Goal: Task Accomplishment & Management: Manage account settings

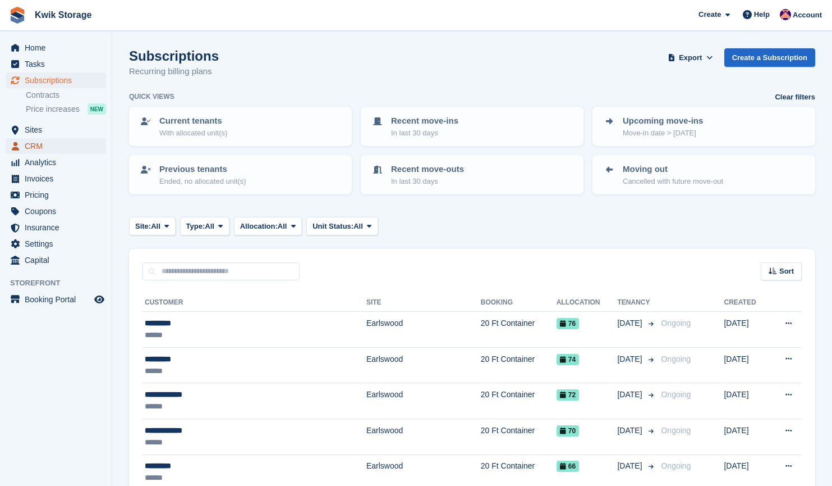
click at [43, 145] on span "CRM" at bounding box center [58, 146] width 67 height 16
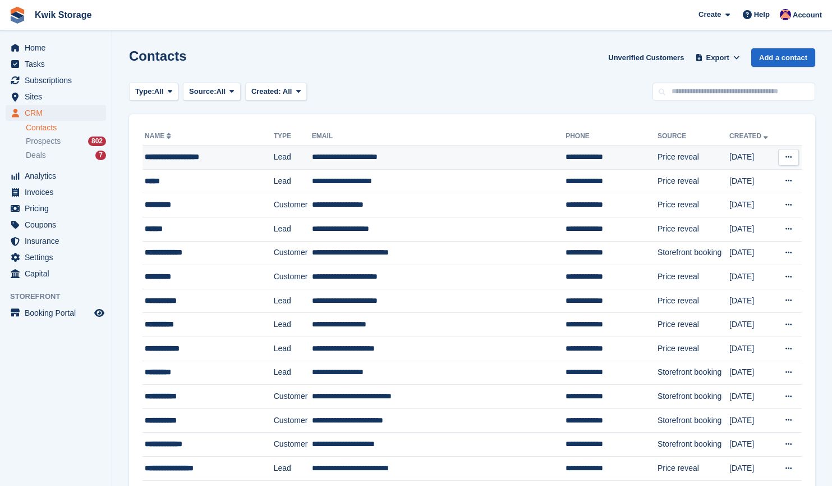
click at [196, 162] on div "**********" at bounding box center [202, 157] width 115 height 12
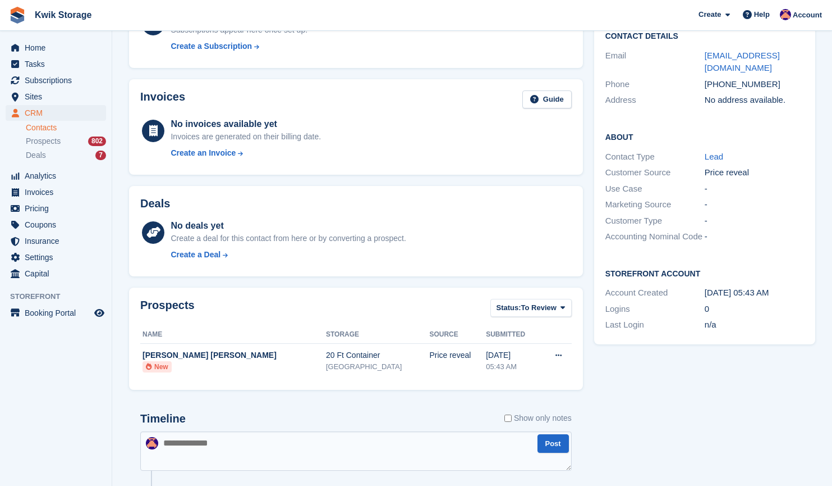
scroll to position [142, 0]
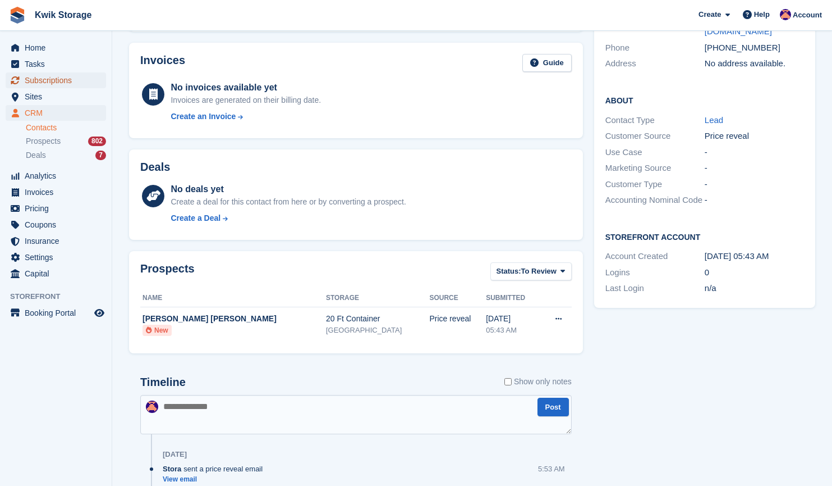
click at [71, 79] on span "Subscriptions" at bounding box center [58, 80] width 67 height 16
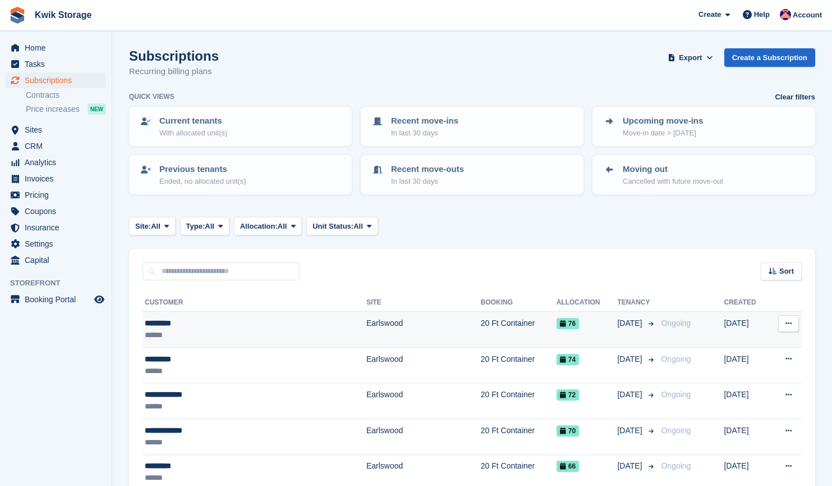
click at [186, 320] on div "*********" at bounding box center [224, 323] width 158 height 12
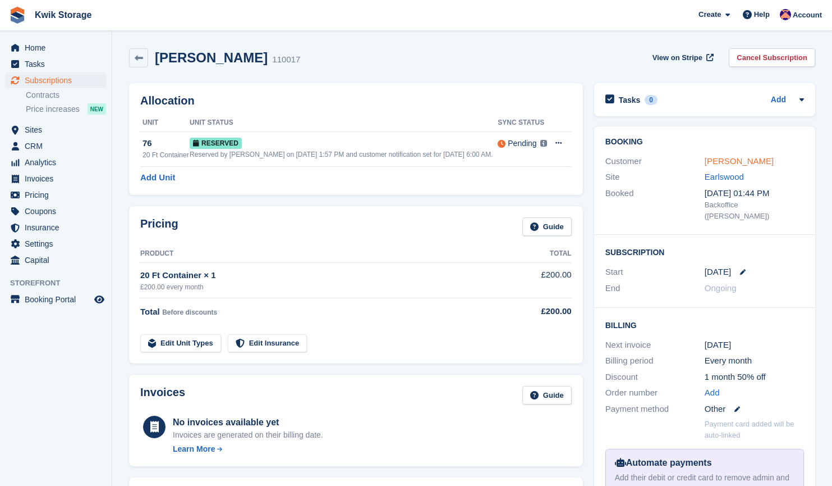
click at [708, 159] on link "Jase Wynn" at bounding box center [739, 161] width 69 height 10
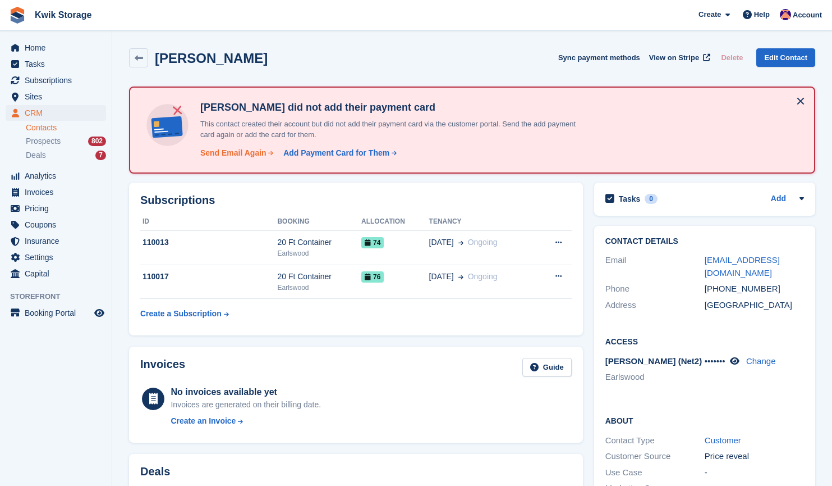
click at [248, 153] on div "Send Email Again" at bounding box center [233, 153] width 66 height 12
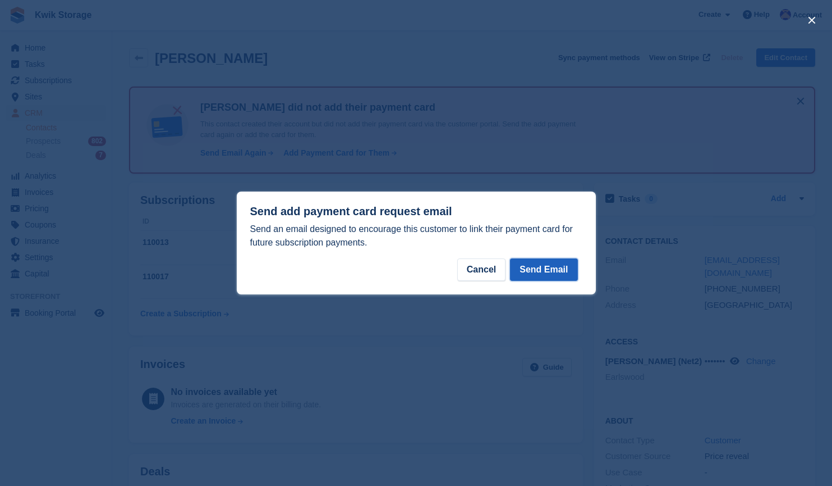
click at [536, 274] on button "Send Email" at bounding box center [543, 269] width 67 height 22
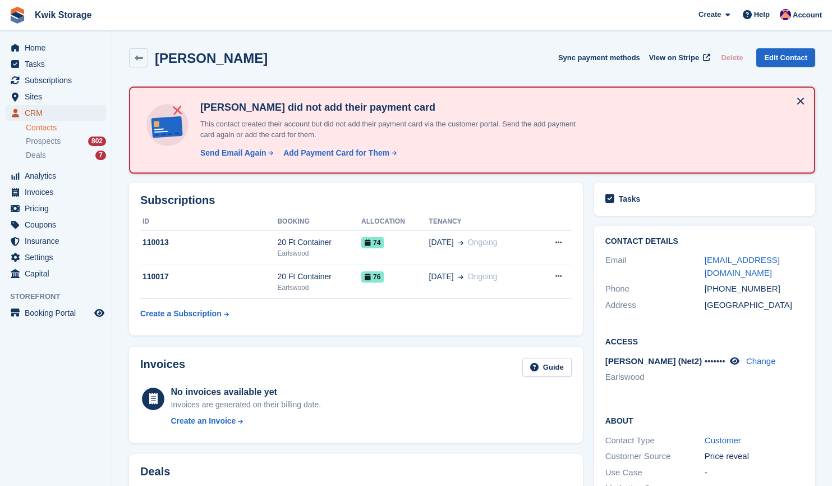
click at [28, 106] on span "CRM" at bounding box center [58, 113] width 67 height 16
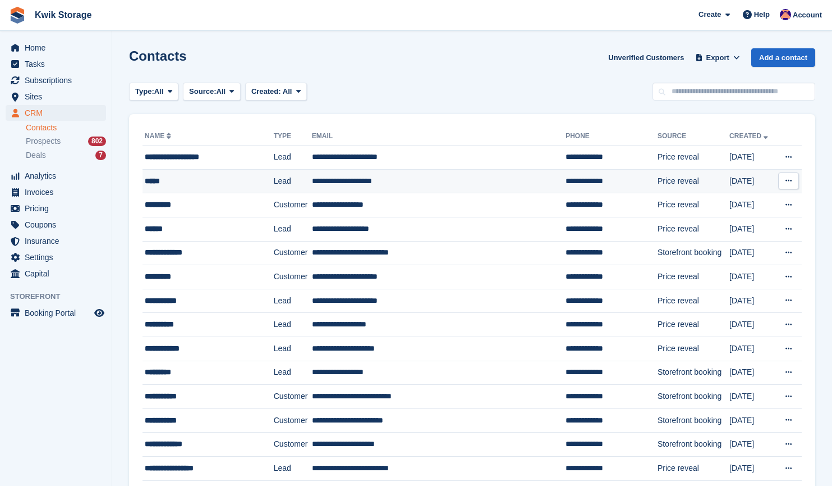
click at [200, 177] on div "*****" at bounding box center [202, 181] width 115 height 12
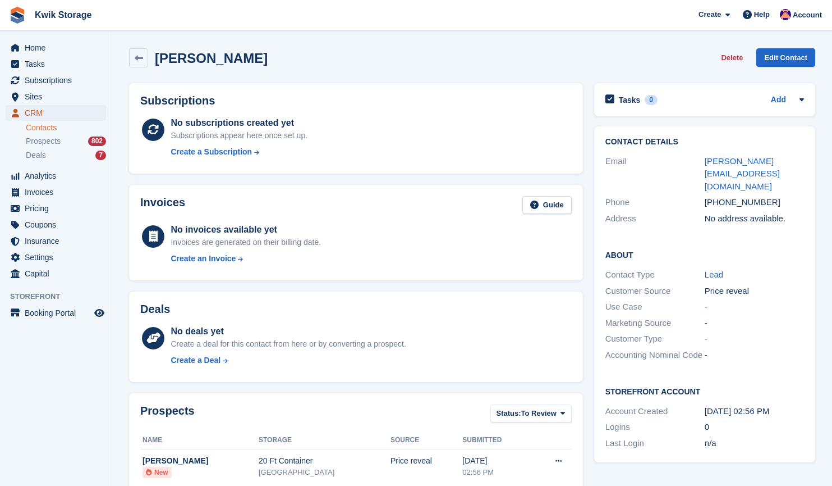
click at [71, 115] on span "CRM" at bounding box center [58, 113] width 67 height 16
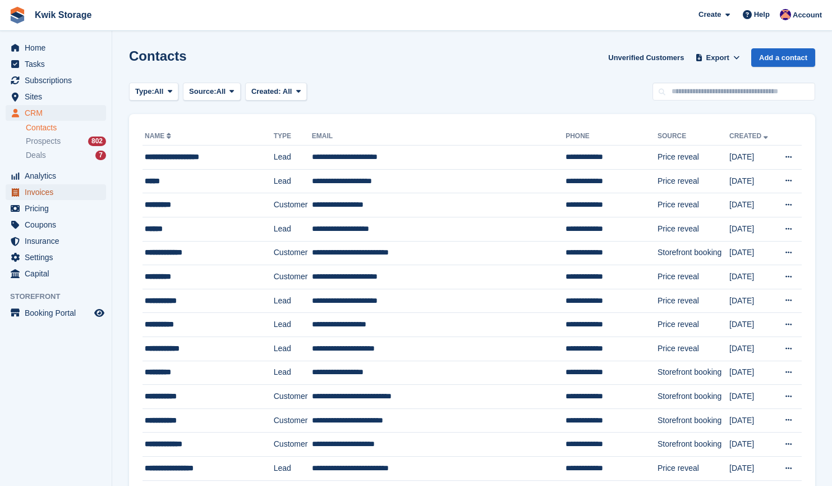
click at [48, 194] on span "Invoices" at bounding box center [58, 192] width 67 height 16
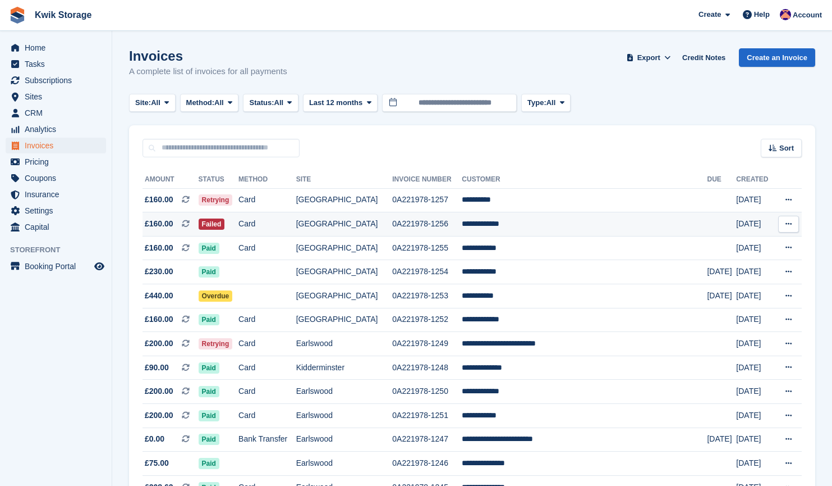
click at [296, 235] on td "Card" at bounding box center [268, 224] width 58 height 24
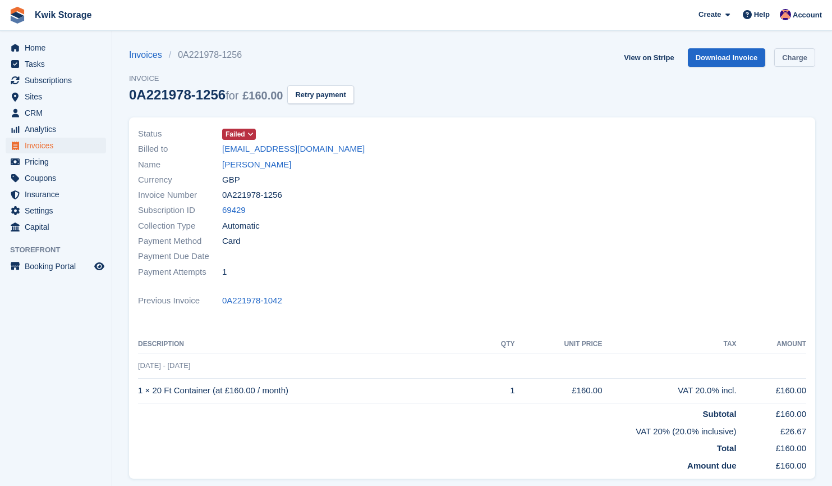
click at [801, 66] on link "Charge" at bounding box center [795, 57] width 41 height 19
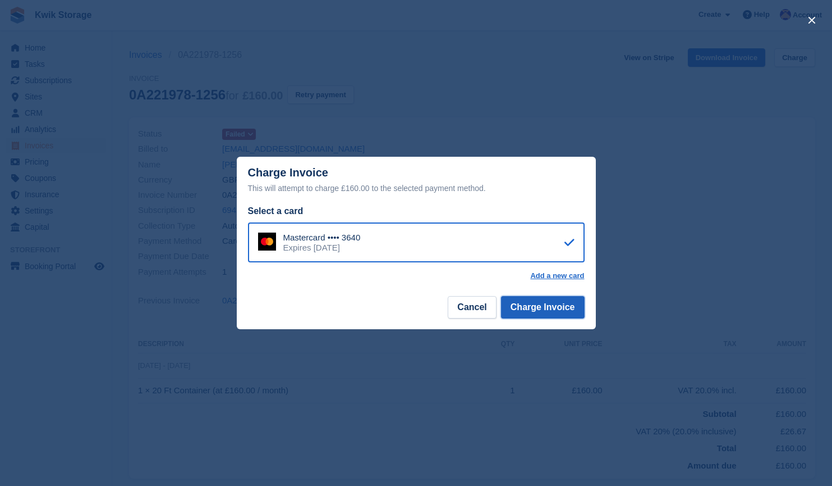
click at [542, 304] on button "Charge Invoice" at bounding box center [543, 307] width 84 height 22
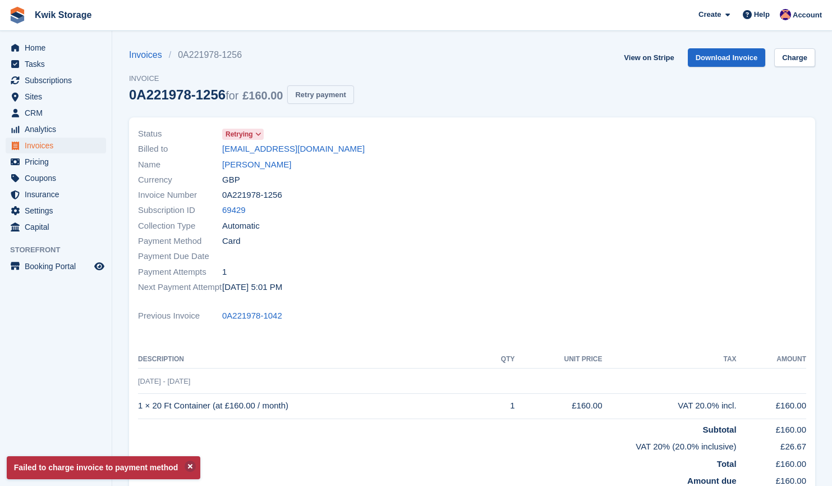
click at [327, 92] on button "Retry payment" at bounding box center [320, 94] width 66 height 19
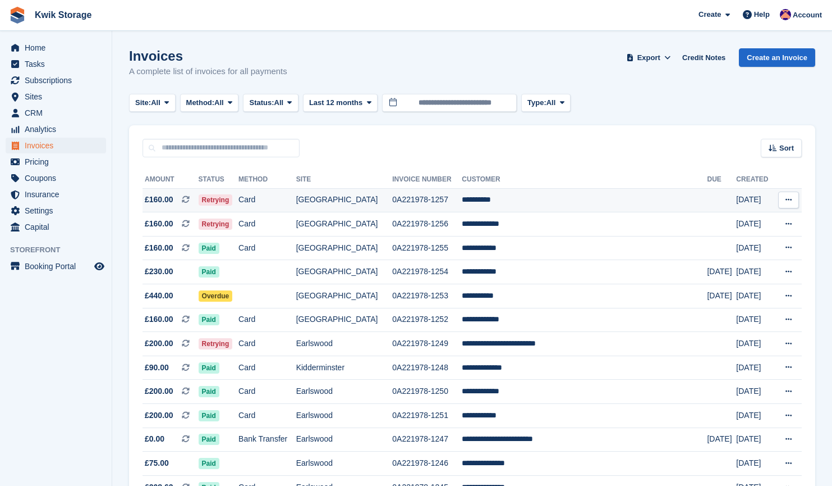
click at [171, 201] on span "£160.00" at bounding box center [159, 200] width 29 height 12
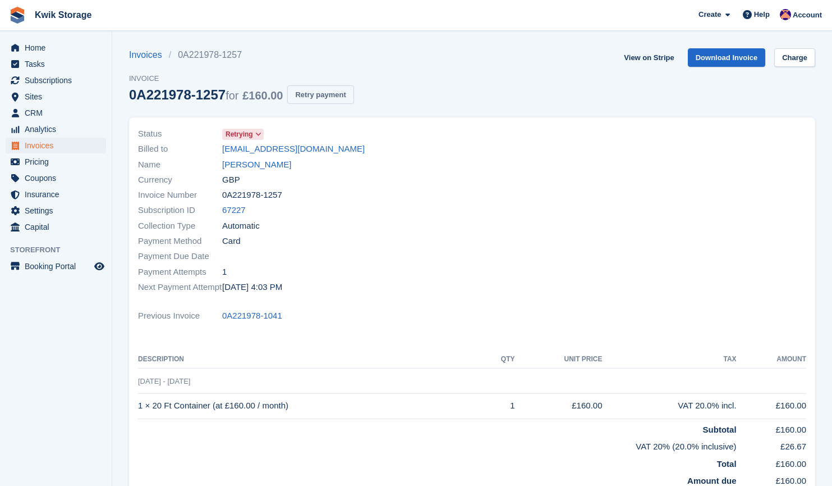
click at [320, 93] on button "Retry payment" at bounding box center [320, 94] width 66 height 19
click at [786, 59] on link "Charge" at bounding box center [795, 57] width 41 height 19
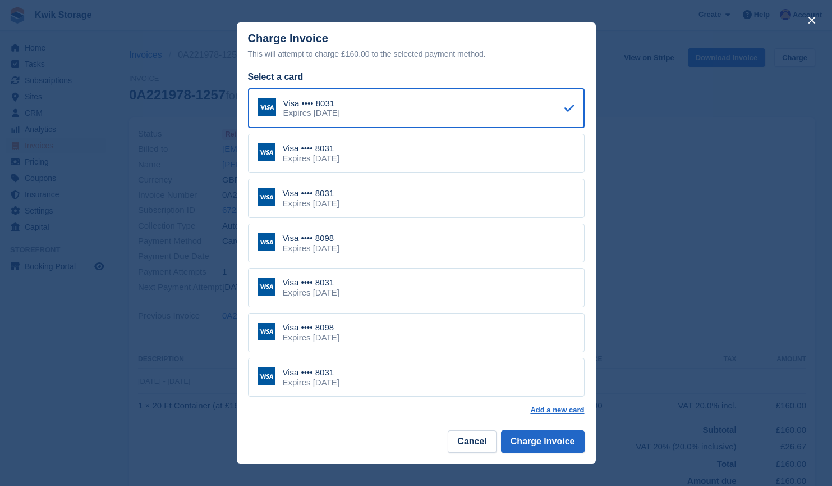
click at [418, 245] on div "Visa •••• 8098 Expires December 2031" at bounding box center [416, 242] width 337 height 39
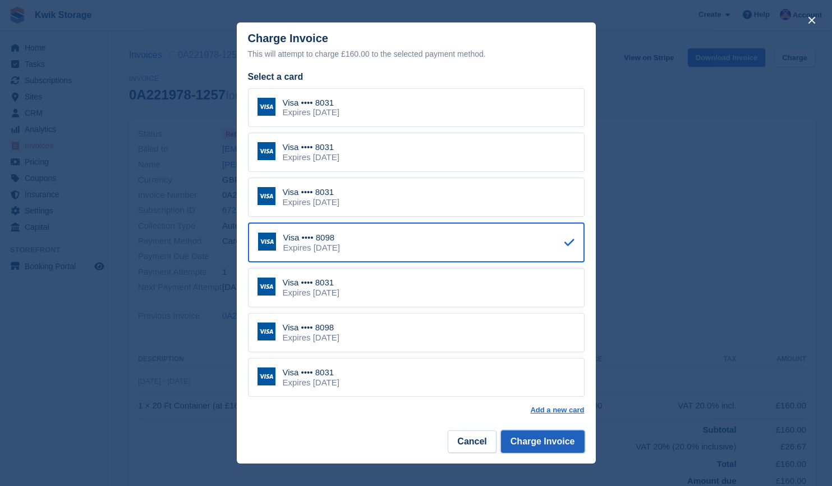
click at [530, 448] on button "Charge Invoice" at bounding box center [543, 441] width 84 height 22
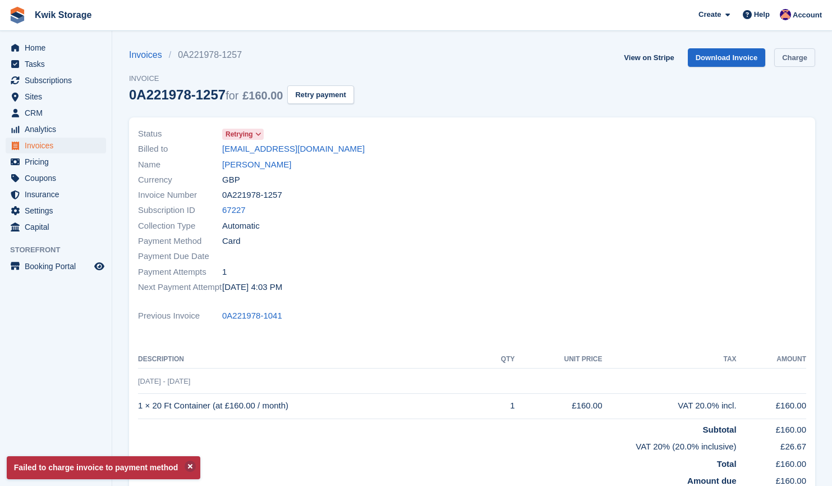
click at [794, 51] on link "Charge" at bounding box center [795, 57] width 41 height 19
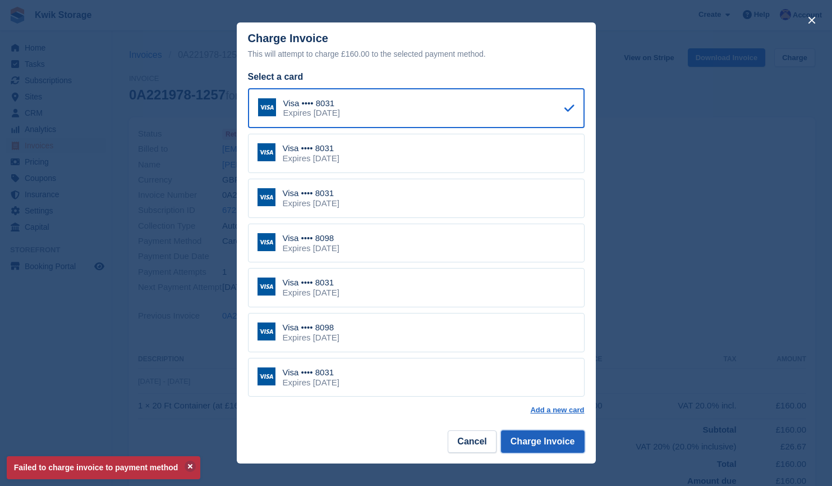
click at [544, 441] on button "Charge Invoice" at bounding box center [543, 441] width 84 height 22
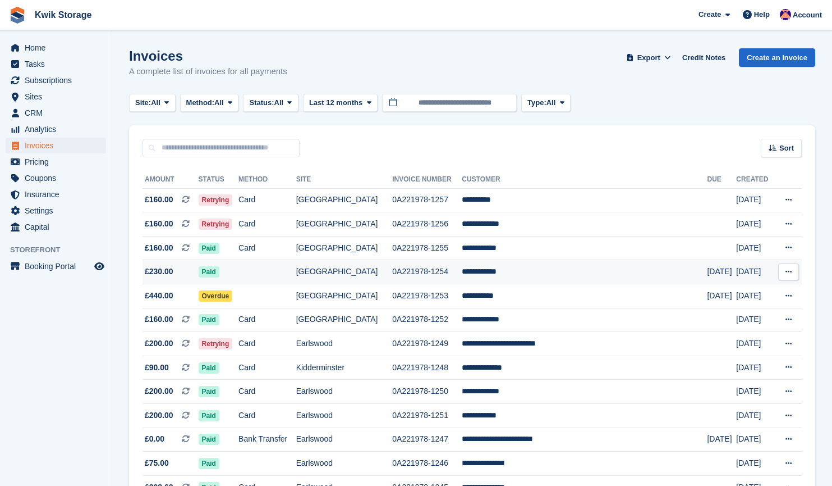
click at [296, 269] on td at bounding box center [268, 272] width 58 height 24
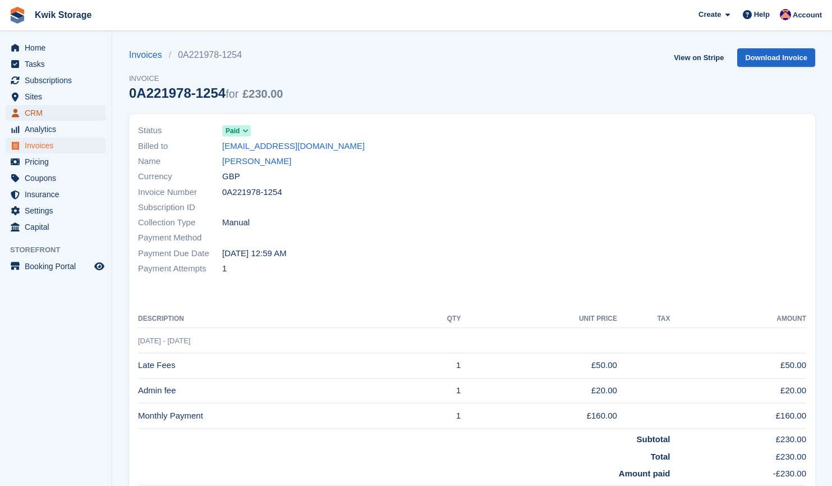
click at [51, 113] on span "CRM" at bounding box center [58, 113] width 67 height 16
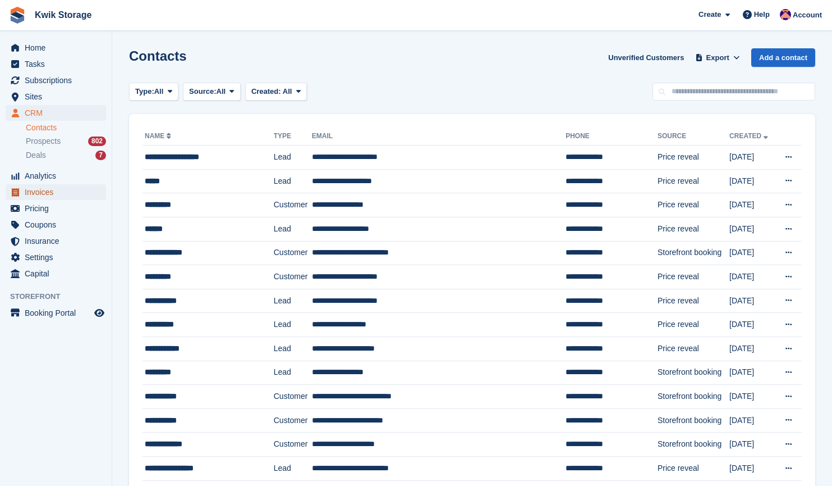
click at [52, 194] on span "Invoices" at bounding box center [58, 192] width 67 height 16
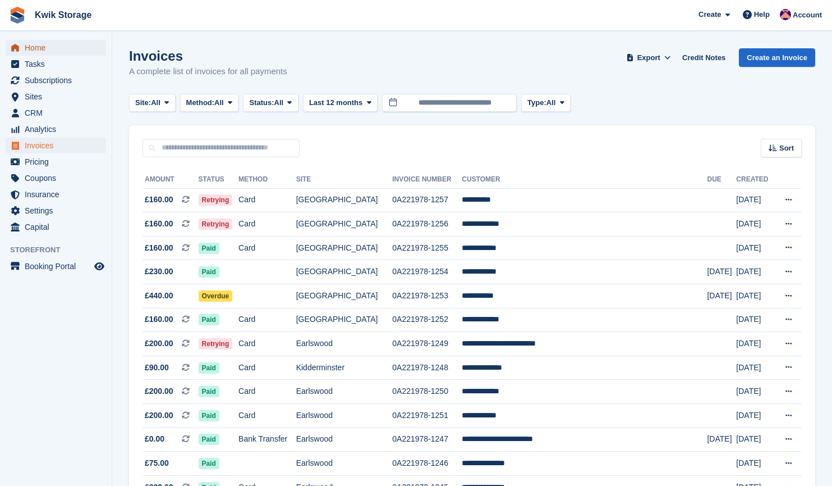
click at [65, 48] on span "Home" at bounding box center [58, 48] width 67 height 16
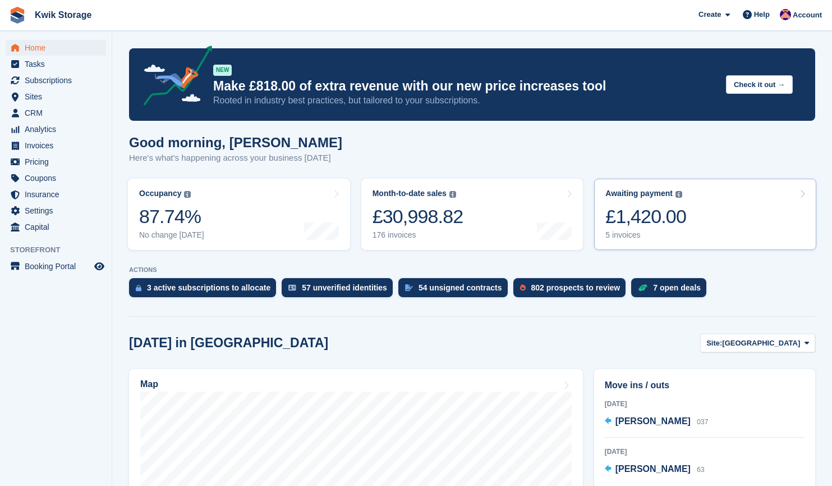
click at [742, 227] on link "Awaiting payment The total outstanding balance on all open invoices. £1,420.00 …" at bounding box center [705, 213] width 222 height 71
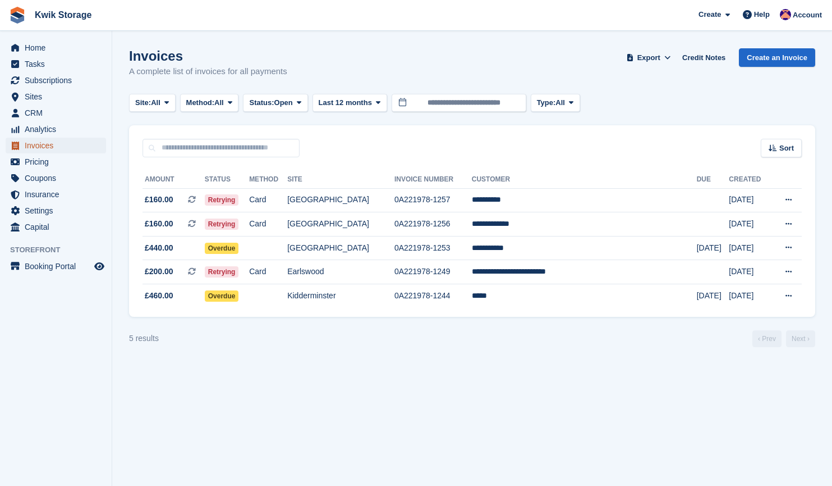
click at [56, 148] on span "Invoices" at bounding box center [58, 146] width 67 height 16
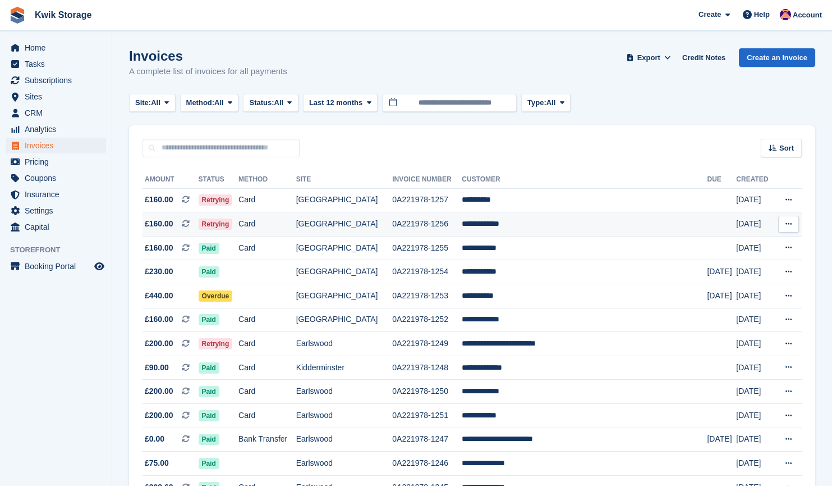
click at [296, 226] on td "Card" at bounding box center [268, 224] width 58 height 24
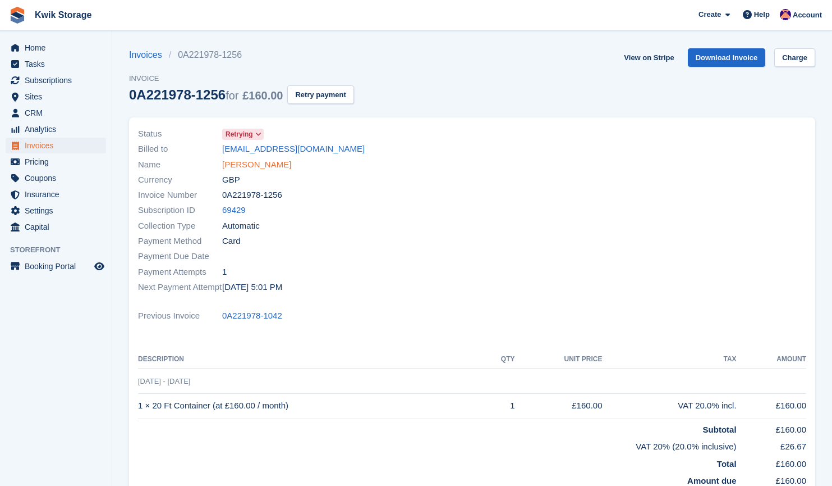
click at [259, 158] on link "[PERSON_NAME]" at bounding box center [256, 164] width 69 height 13
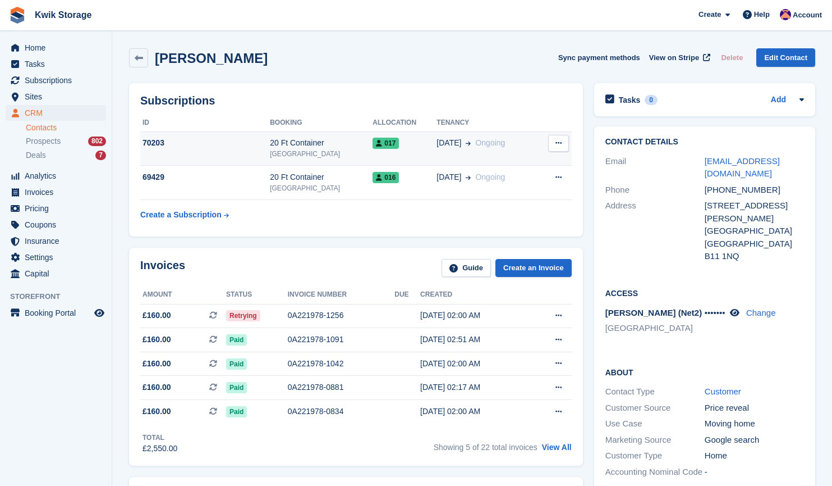
click at [551, 148] on button at bounding box center [558, 143] width 21 height 17
click at [510, 145] on div "01 Feb Ongoing" at bounding box center [487, 143] width 100 height 12
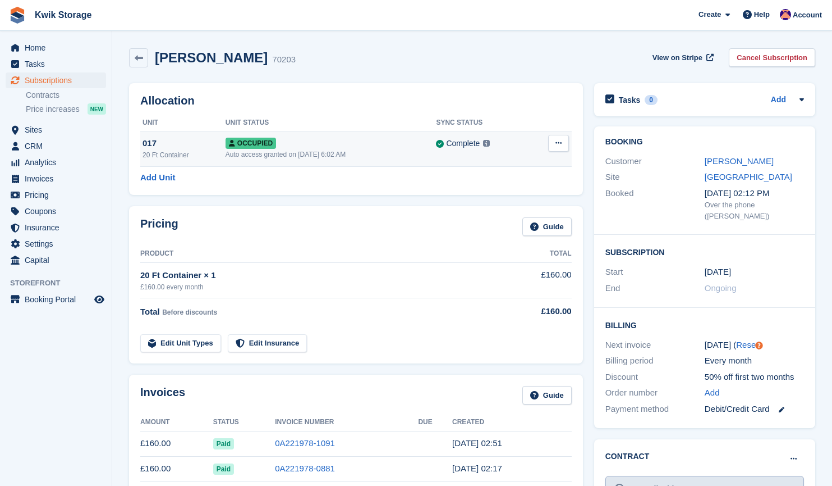
click at [562, 145] on button at bounding box center [558, 143] width 21 height 17
click at [503, 164] on p "Overlock" at bounding box center [515, 165] width 98 height 15
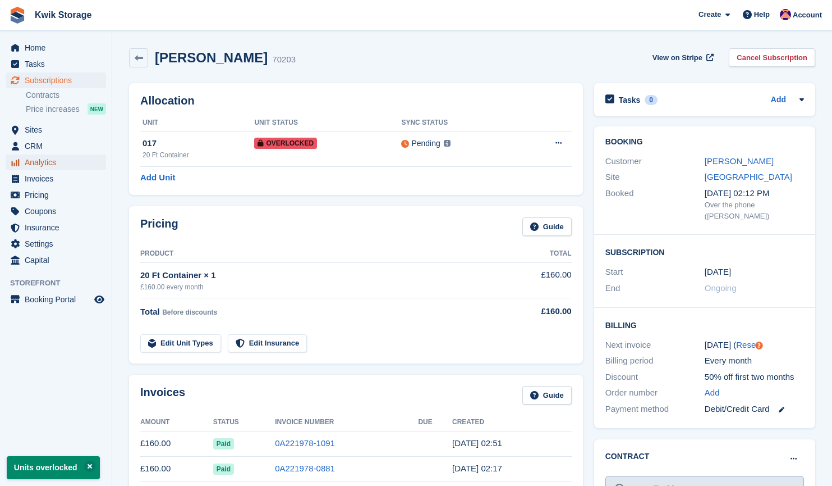
click at [60, 158] on span "Analytics" at bounding box center [58, 162] width 67 height 16
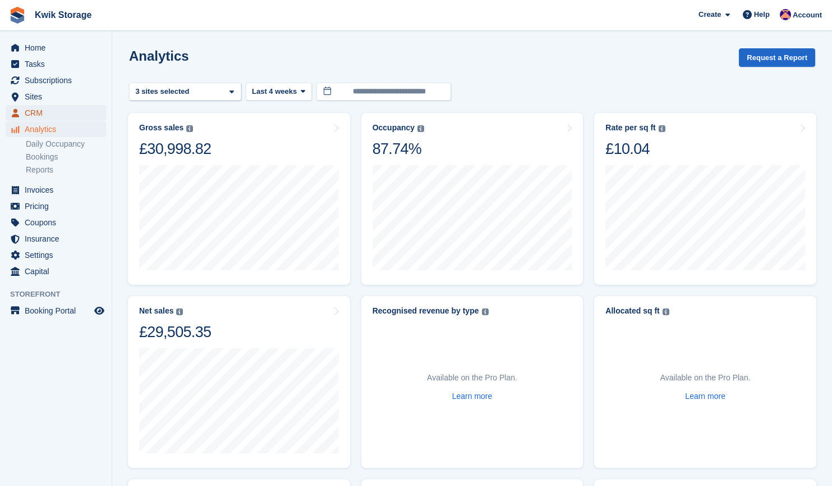
click at [57, 111] on span "CRM" at bounding box center [58, 113] width 67 height 16
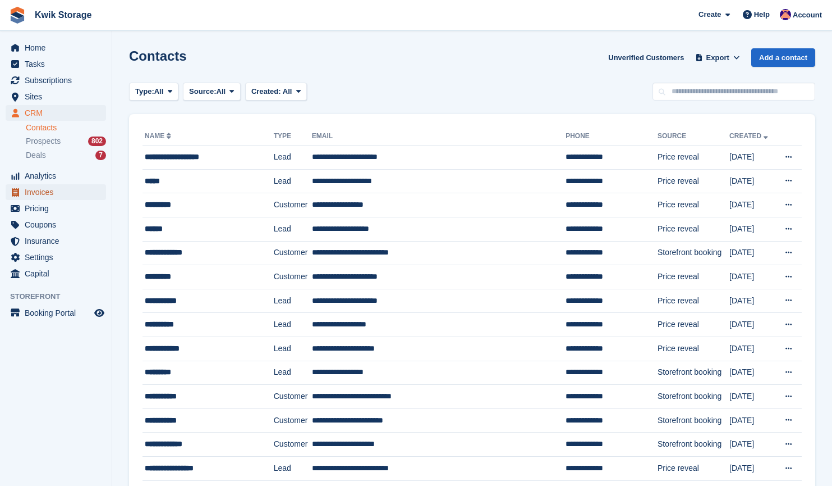
click at [48, 196] on span "Invoices" at bounding box center [58, 192] width 67 height 16
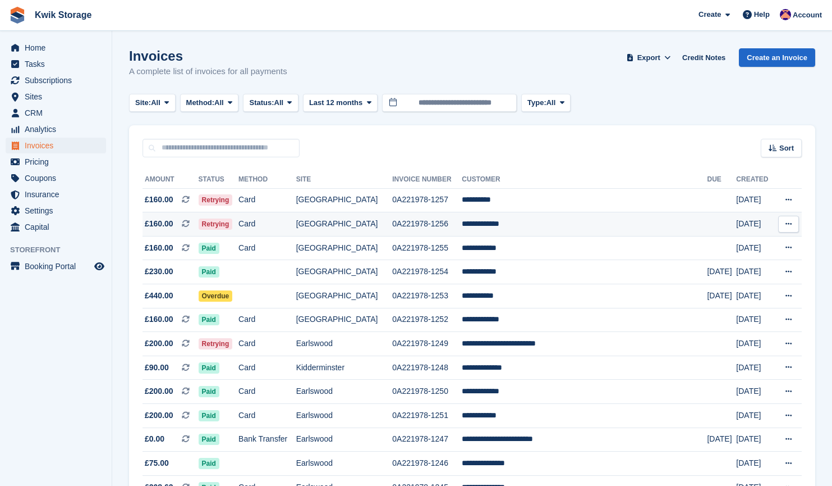
click at [369, 216] on td "[GEOGRAPHIC_DATA]" at bounding box center [344, 224] width 97 height 24
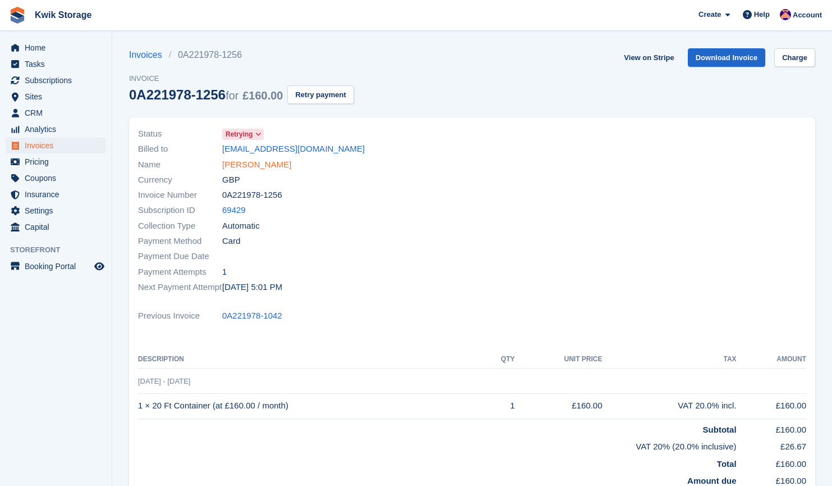
click at [255, 162] on link "[PERSON_NAME]" at bounding box center [256, 164] width 69 height 13
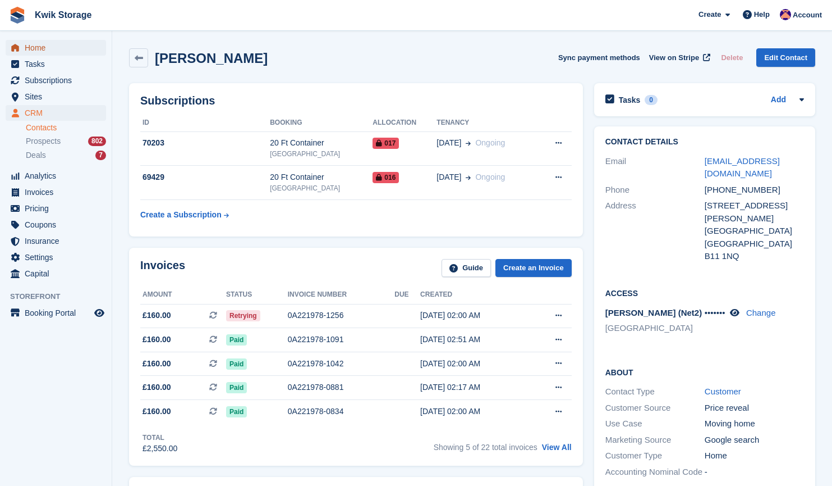
click at [45, 51] on span "Home" at bounding box center [58, 48] width 67 height 16
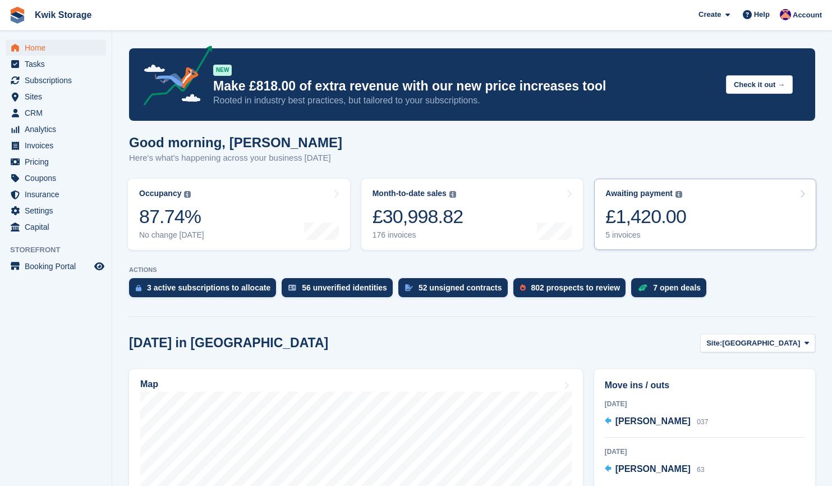
click at [733, 214] on link "Awaiting payment The total outstanding balance on all open invoices. £1,420.00 …" at bounding box center [705, 213] width 222 height 71
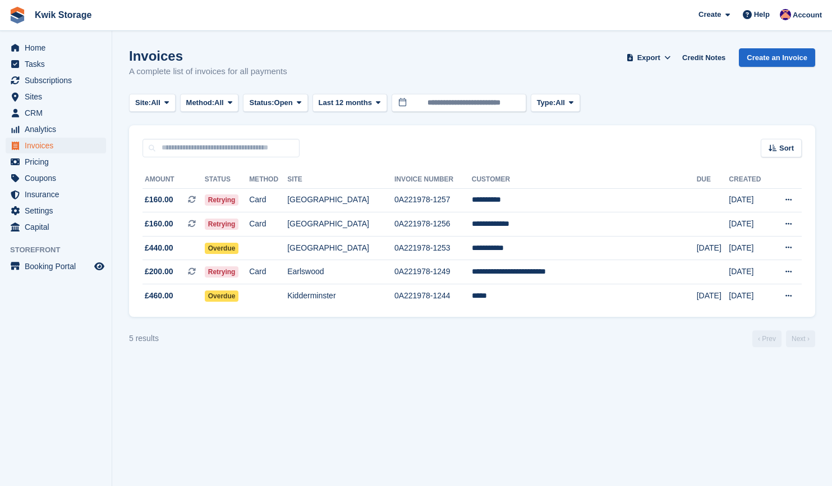
drag, startPoint x: 391, startPoint y: 278, endPoint x: 619, endPoint y: 90, distance: 295.4
click at [619, 90] on div "Invoices A complete list of invoices for all payments Export Export Invoices Ex…" at bounding box center [472, 69] width 686 height 43
click at [331, 272] on td "Earlswood" at bounding box center [340, 272] width 107 height 24
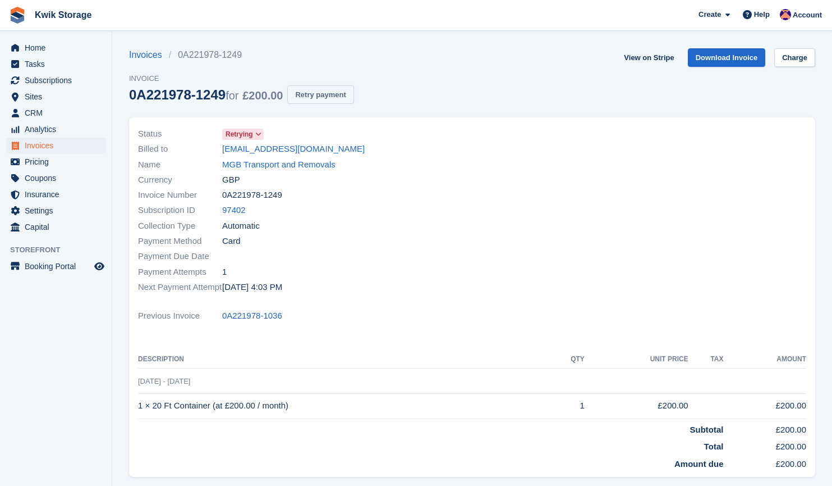
click at [309, 89] on button "Retry payment" at bounding box center [320, 94] width 66 height 19
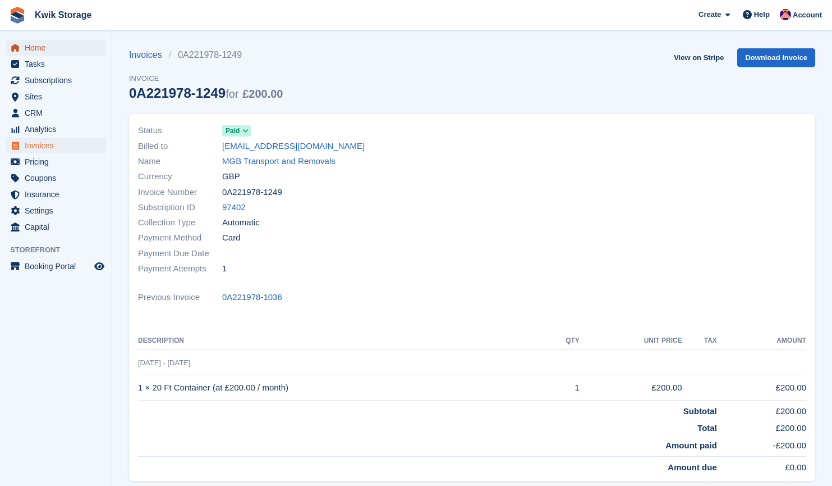
click at [59, 44] on span "Home" at bounding box center [58, 48] width 67 height 16
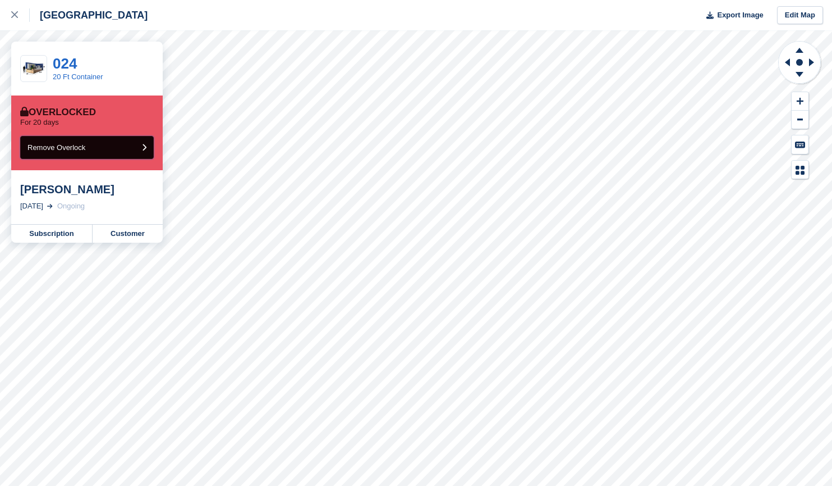
click at [134, 141] on button "Remove Overlock" at bounding box center [87, 147] width 134 height 23
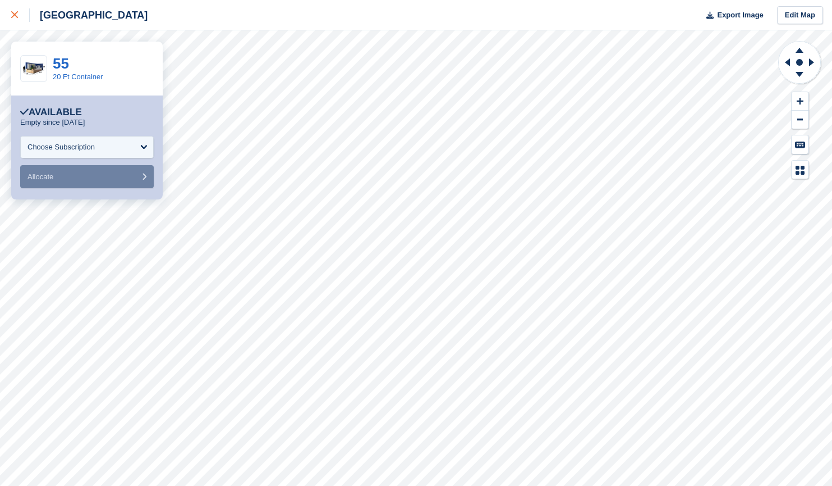
click at [15, 20] on div at bounding box center [20, 14] width 19 height 13
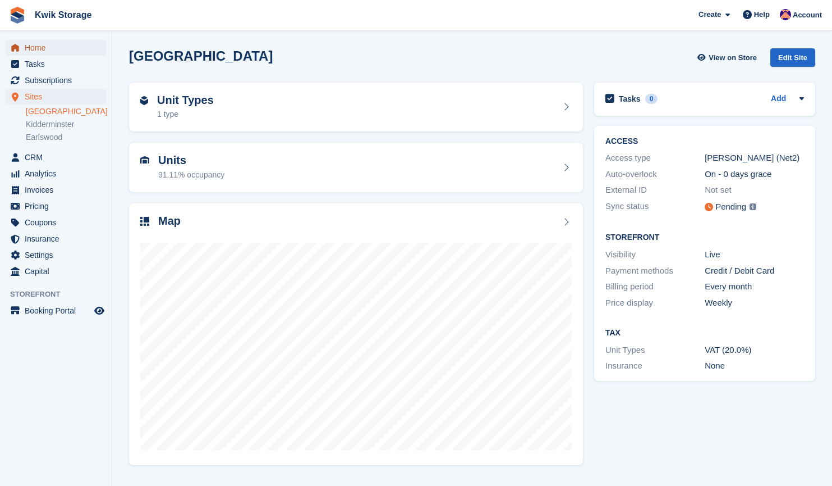
click at [68, 47] on span "Home" at bounding box center [58, 48] width 67 height 16
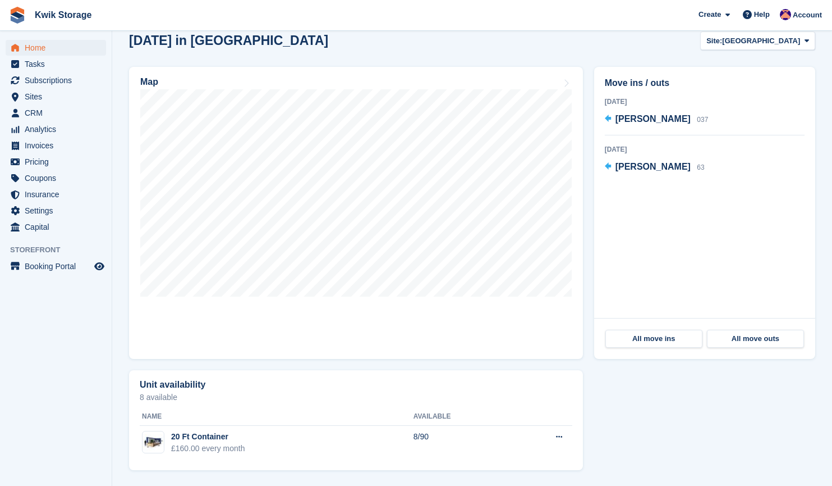
scroll to position [300, 0]
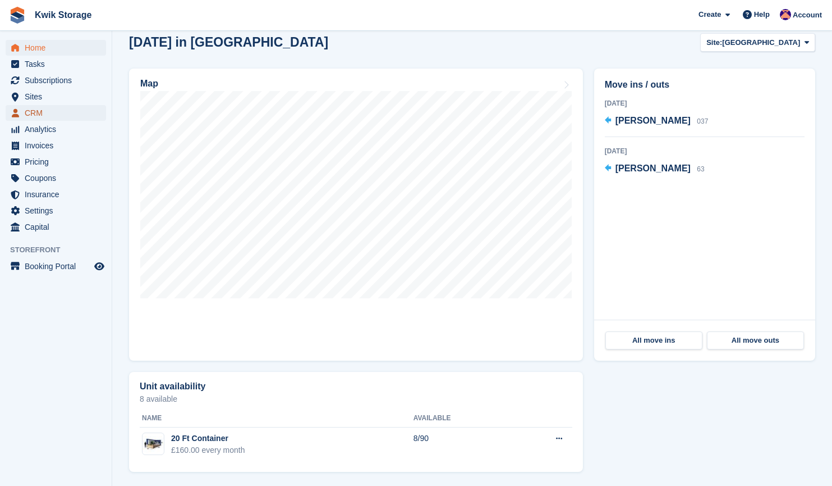
click at [52, 107] on span "CRM" at bounding box center [58, 113] width 67 height 16
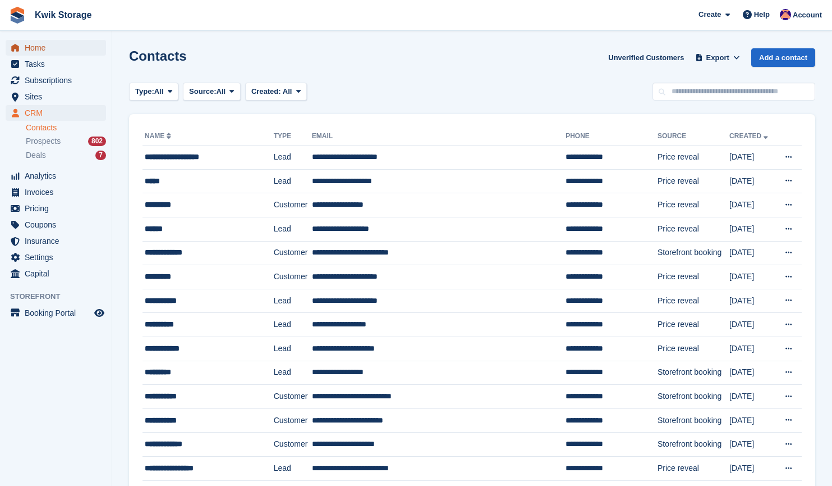
click at [68, 45] on span "Home" at bounding box center [58, 48] width 67 height 16
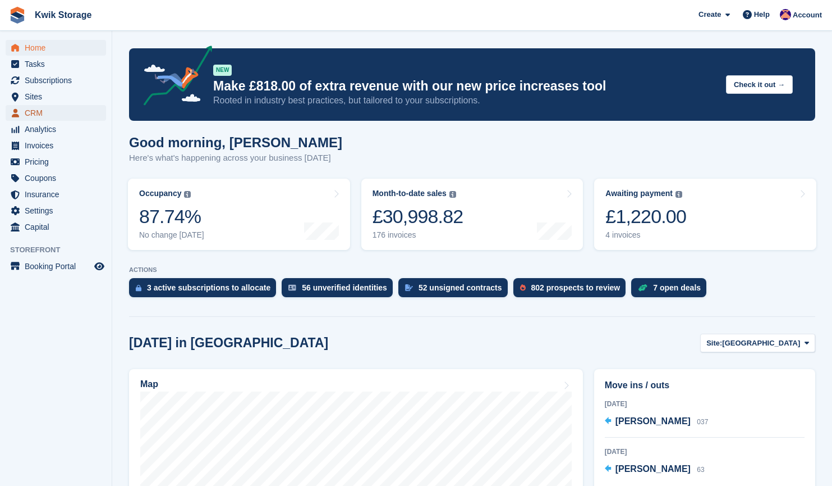
click at [49, 117] on span "CRM" at bounding box center [58, 113] width 67 height 16
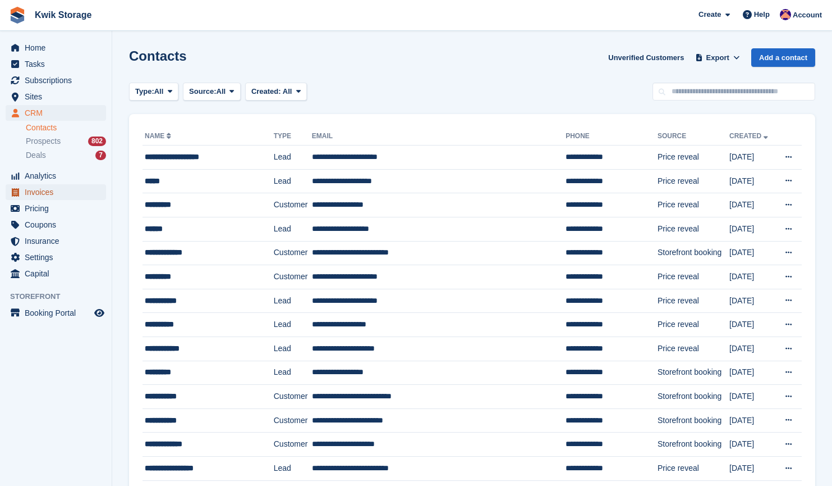
click at [74, 193] on span "Invoices" at bounding box center [58, 192] width 67 height 16
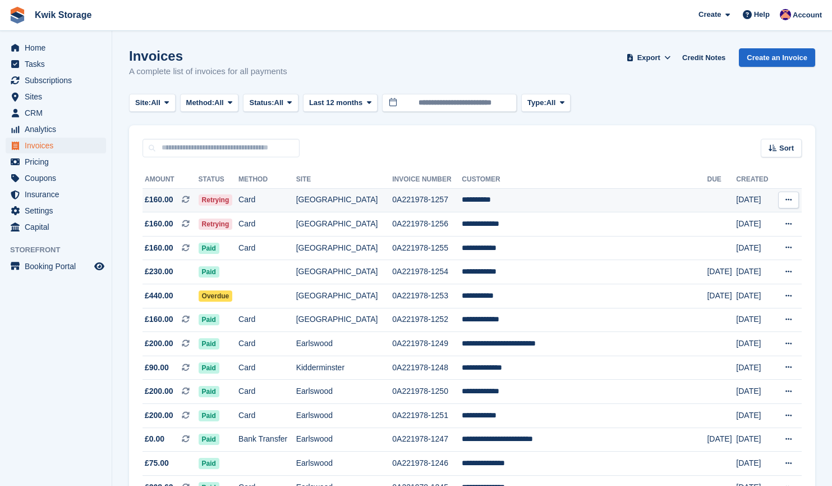
click at [528, 205] on td "**********" at bounding box center [584, 200] width 245 height 24
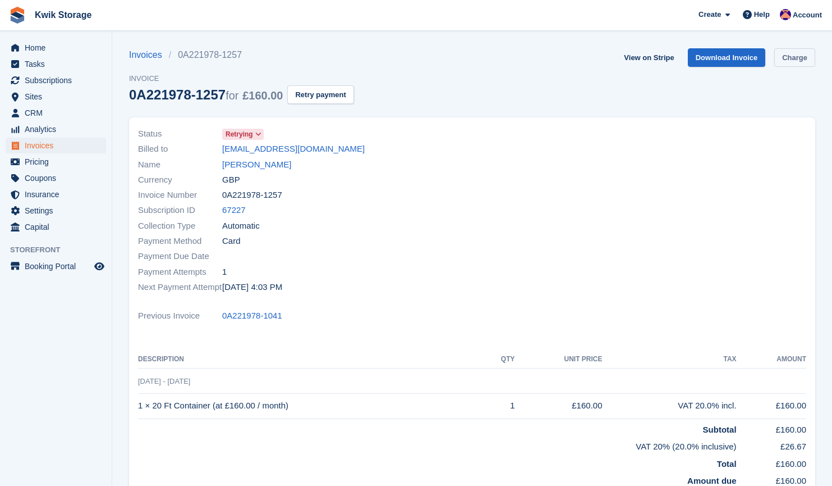
click at [798, 57] on link "Charge" at bounding box center [795, 57] width 41 height 19
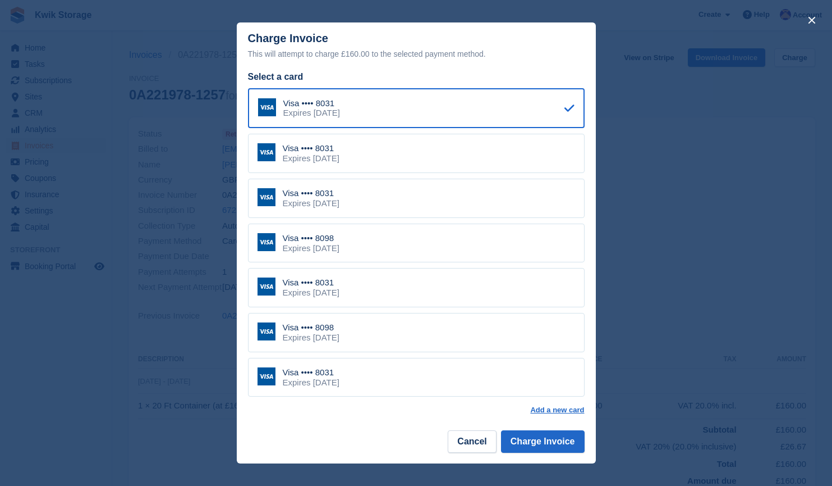
click at [340, 153] on div "Visa •••• 8031" at bounding box center [311, 148] width 57 height 10
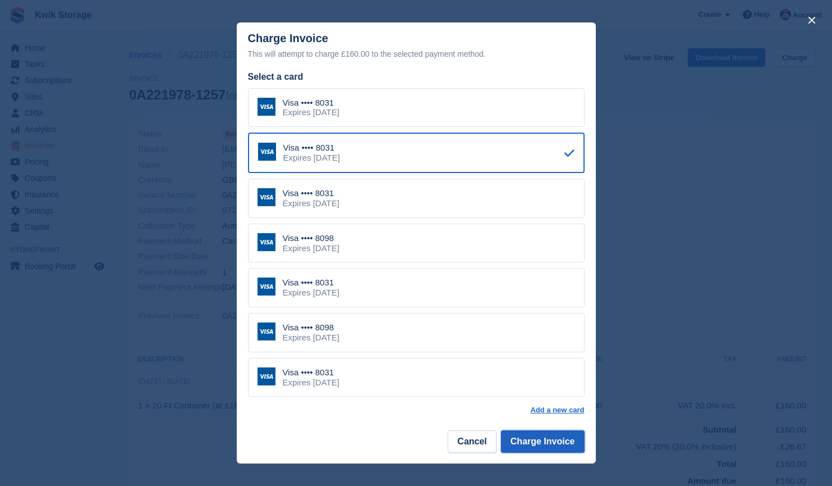
click at [539, 445] on button "Charge Invoice" at bounding box center [543, 441] width 84 height 22
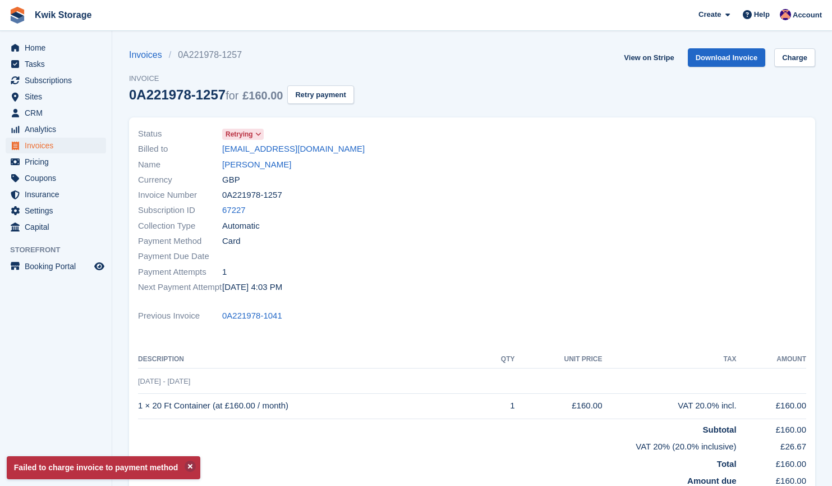
click at [794, 68] on div "View on Stripe Download Invoice Charge" at bounding box center [718, 59] width 196 height 23
click at [796, 63] on link "Charge" at bounding box center [795, 57] width 41 height 19
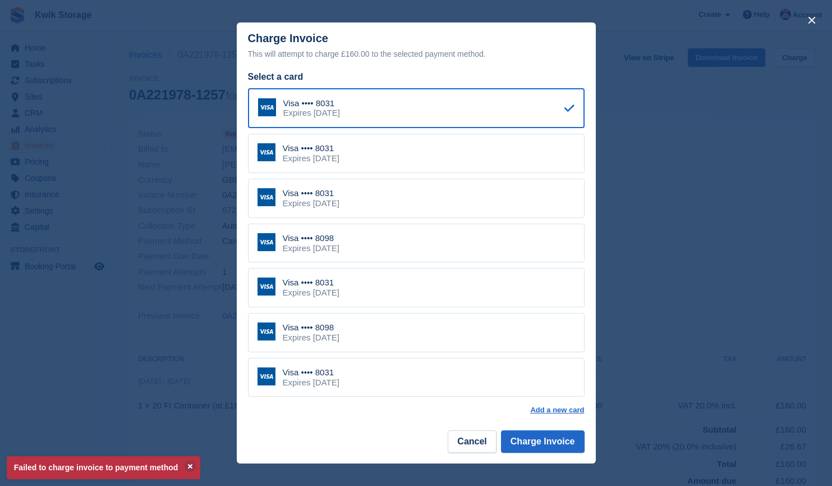
click at [395, 246] on div "Visa •••• 8098 Expires December 2031" at bounding box center [416, 242] width 337 height 39
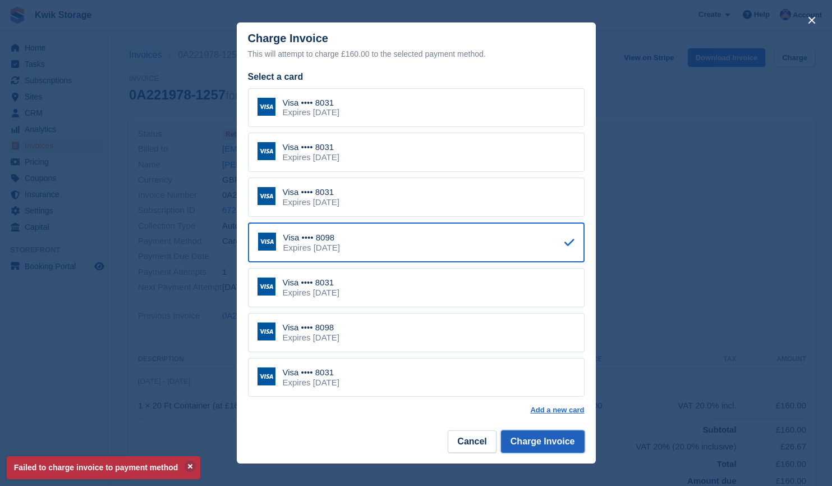
click at [542, 449] on button "Charge Invoice" at bounding box center [543, 441] width 84 height 22
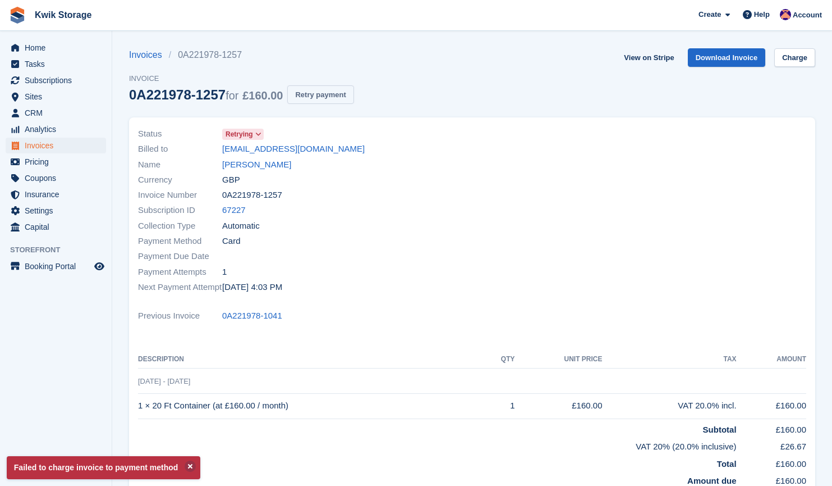
click at [332, 91] on button "Retry payment" at bounding box center [320, 94] width 66 height 19
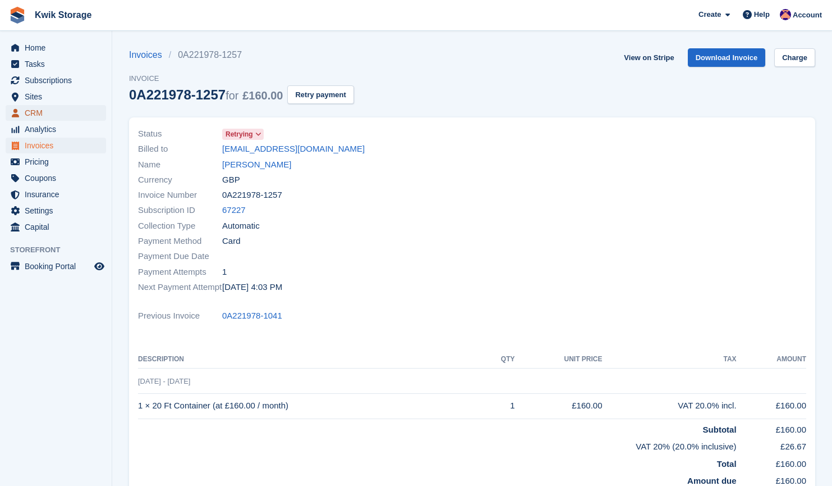
click at [59, 108] on span "CRM" at bounding box center [58, 113] width 67 height 16
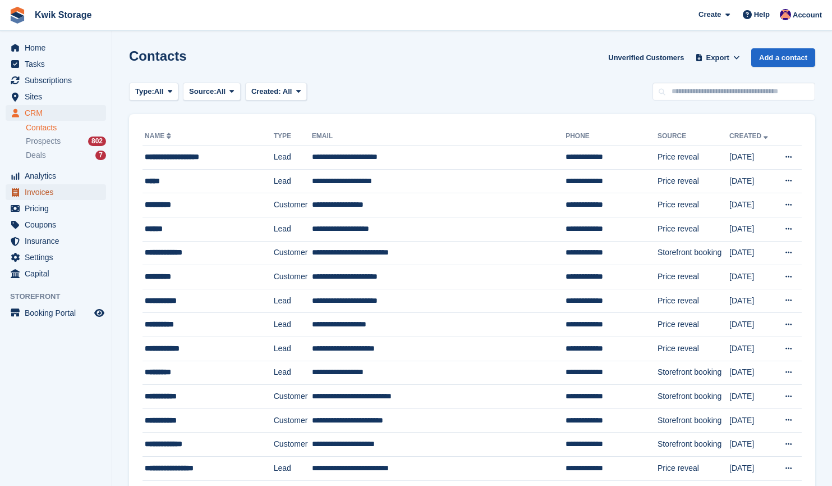
click at [67, 197] on span "Invoices" at bounding box center [58, 192] width 67 height 16
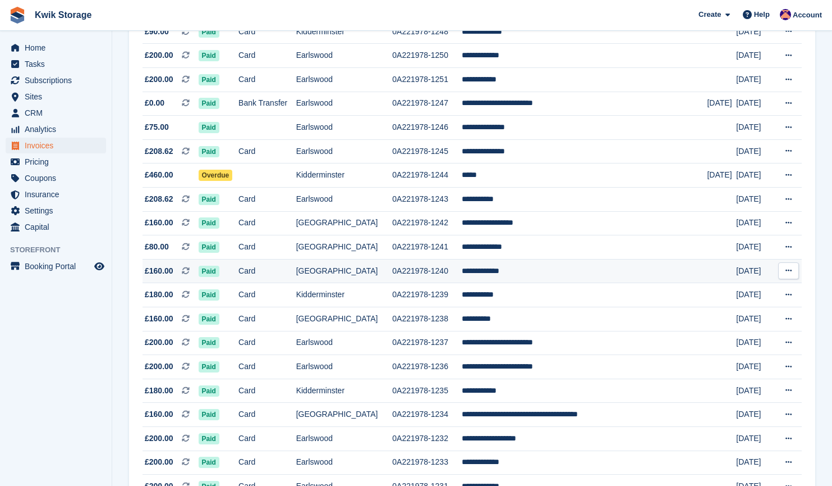
scroll to position [336, 0]
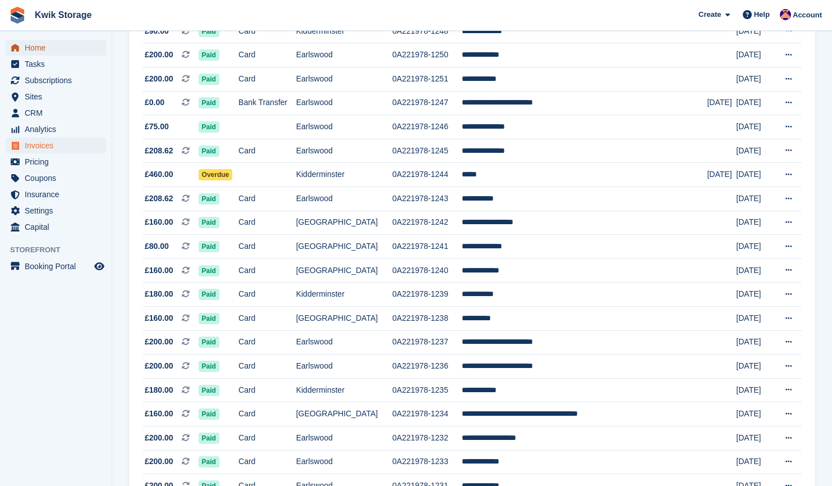
click at [28, 47] on span "Home" at bounding box center [58, 48] width 67 height 16
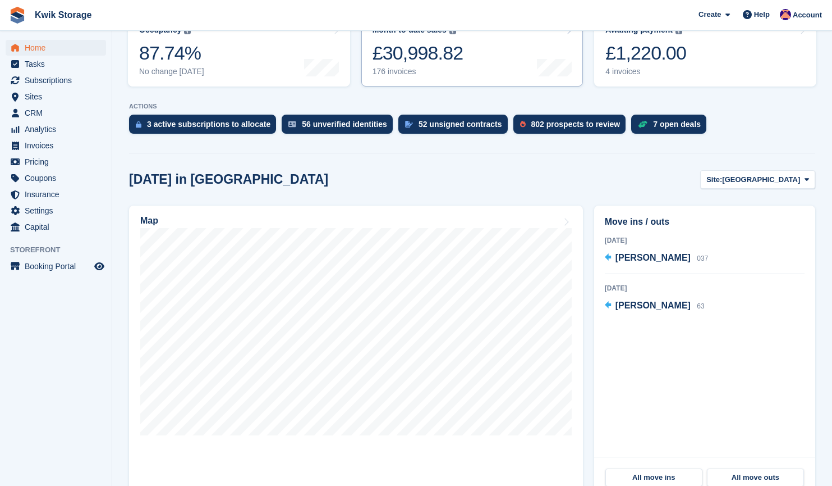
scroll to position [164, 0]
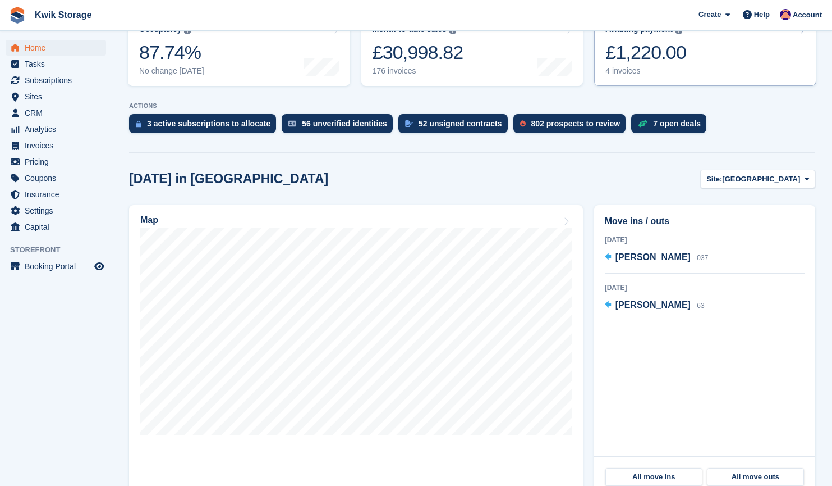
click at [743, 68] on link "Awaiting payment The total outstanding balance on all open invoices. £1,220.00 …" at bounding box center [705, 50] width 222 height 71
